Goal: Transaction & Acquisition: Register for event/course

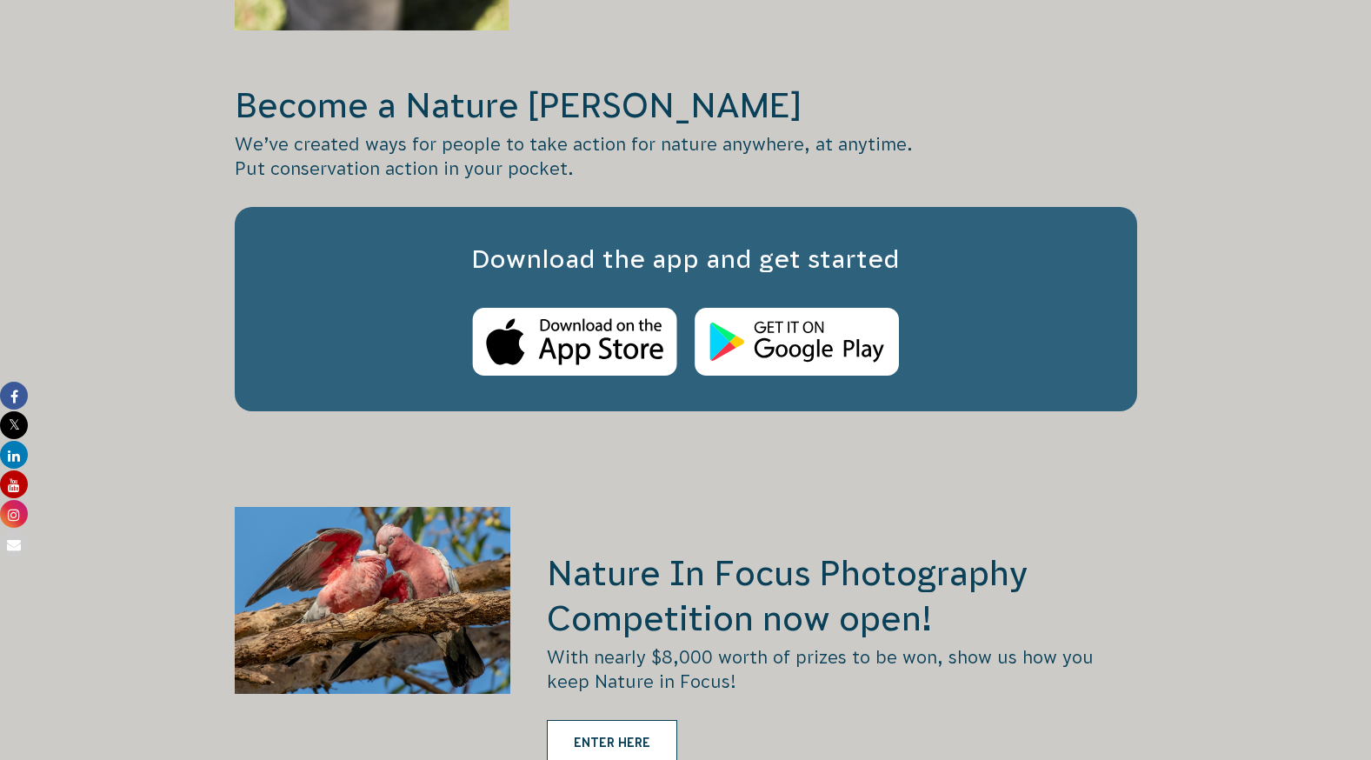
scroll to position [2586, 0]
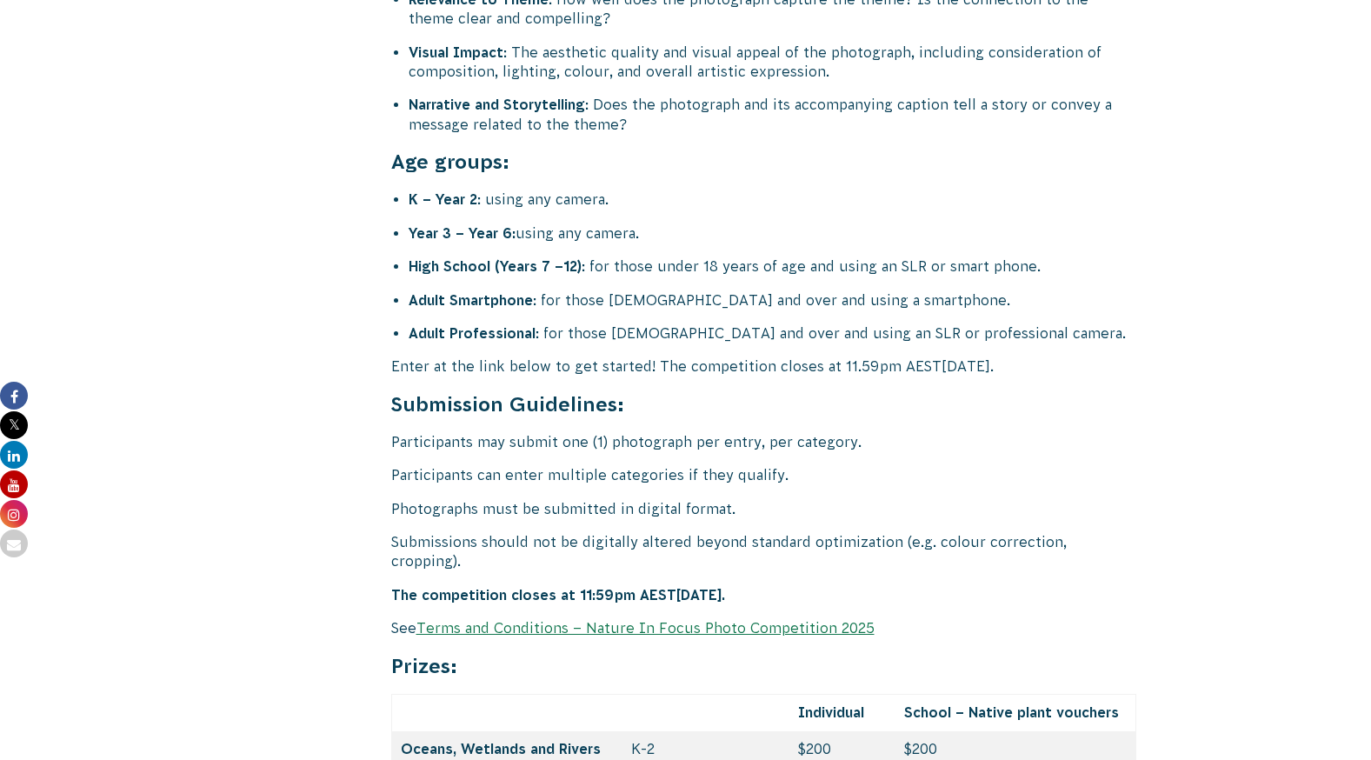
scroll to position [6949, 0]
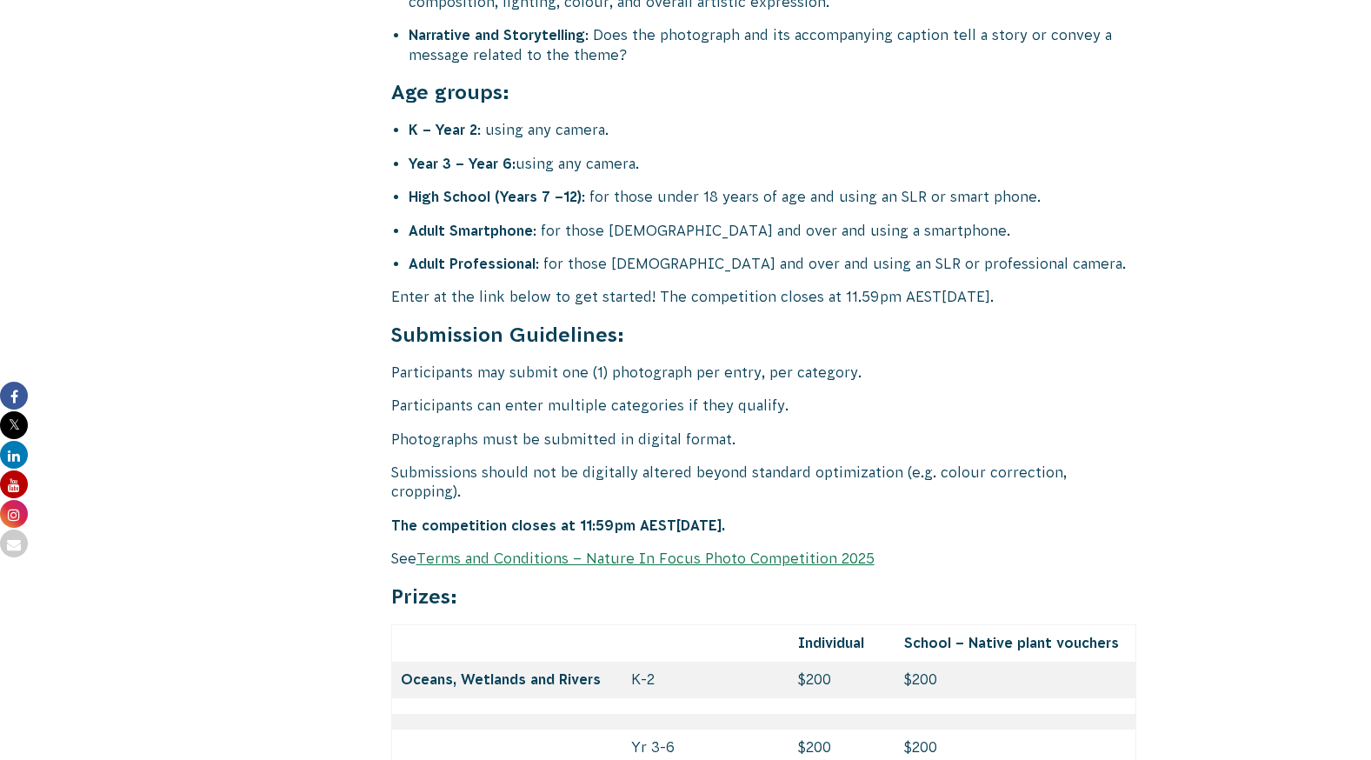
click at [603, 551] on link "Terms and Conditions – Nature In Focus Photo Competition 2025" at bounding box center [646, 559] width 458 height 16
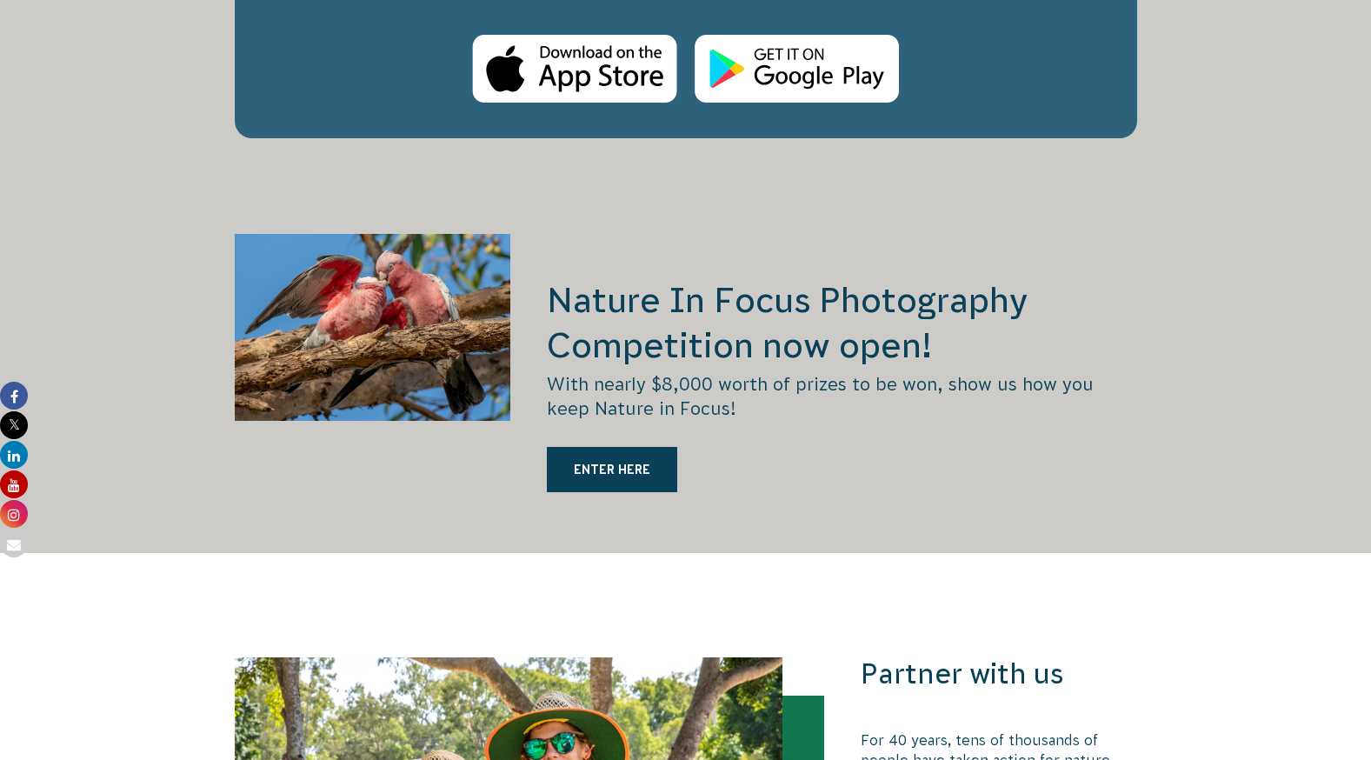
scroll to position [2910, 0]
